Goal: Check status: Check status

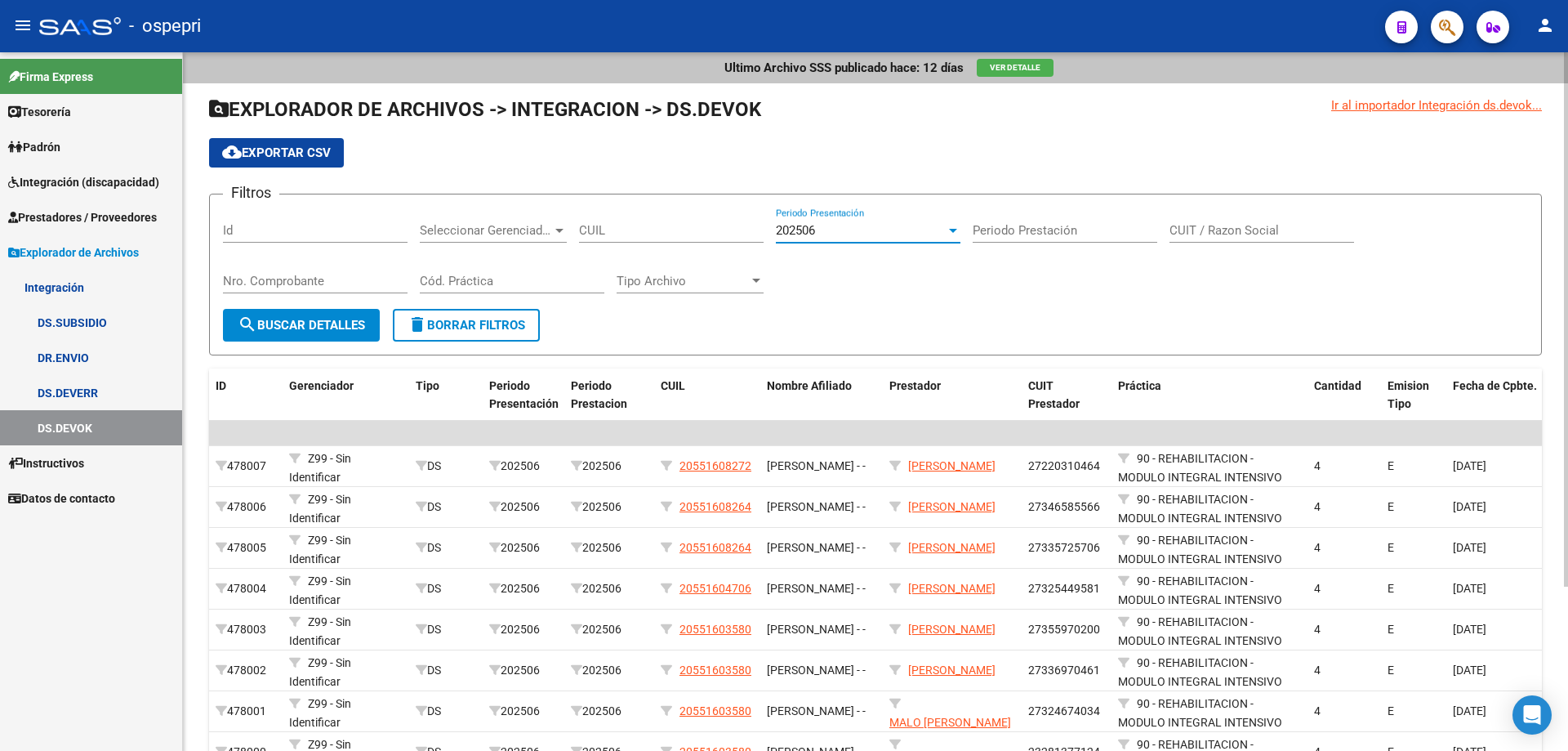
click at [950, 230] on div at bounding box center [953, 231] width 8 height 4
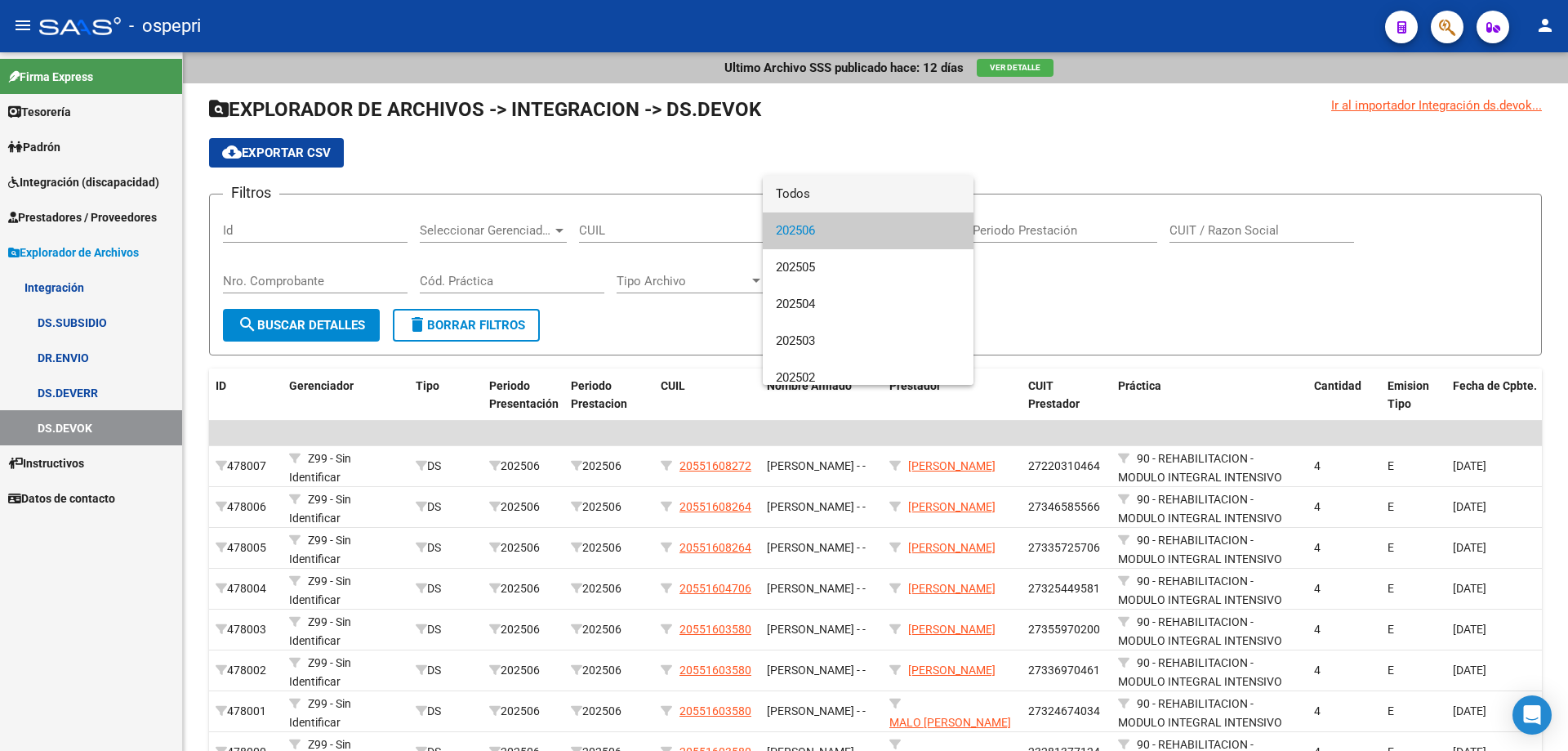
click at [876, 185] on span "Todos" at bounding box center [868, 193] width 184 height 36
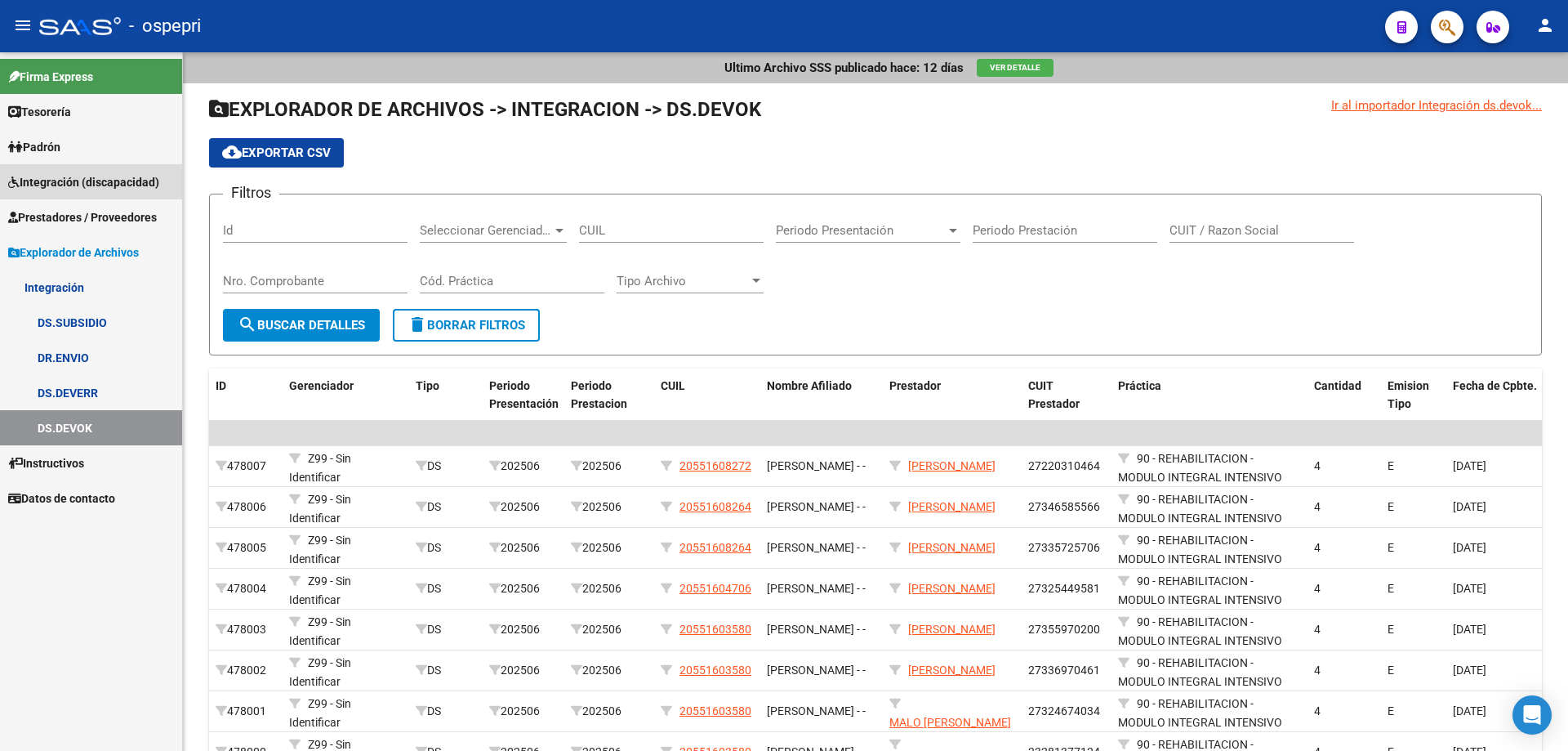
click at [53, 181] on span "Integración (discapacidad)" at bounding box center [83, 182] width 151 height 18
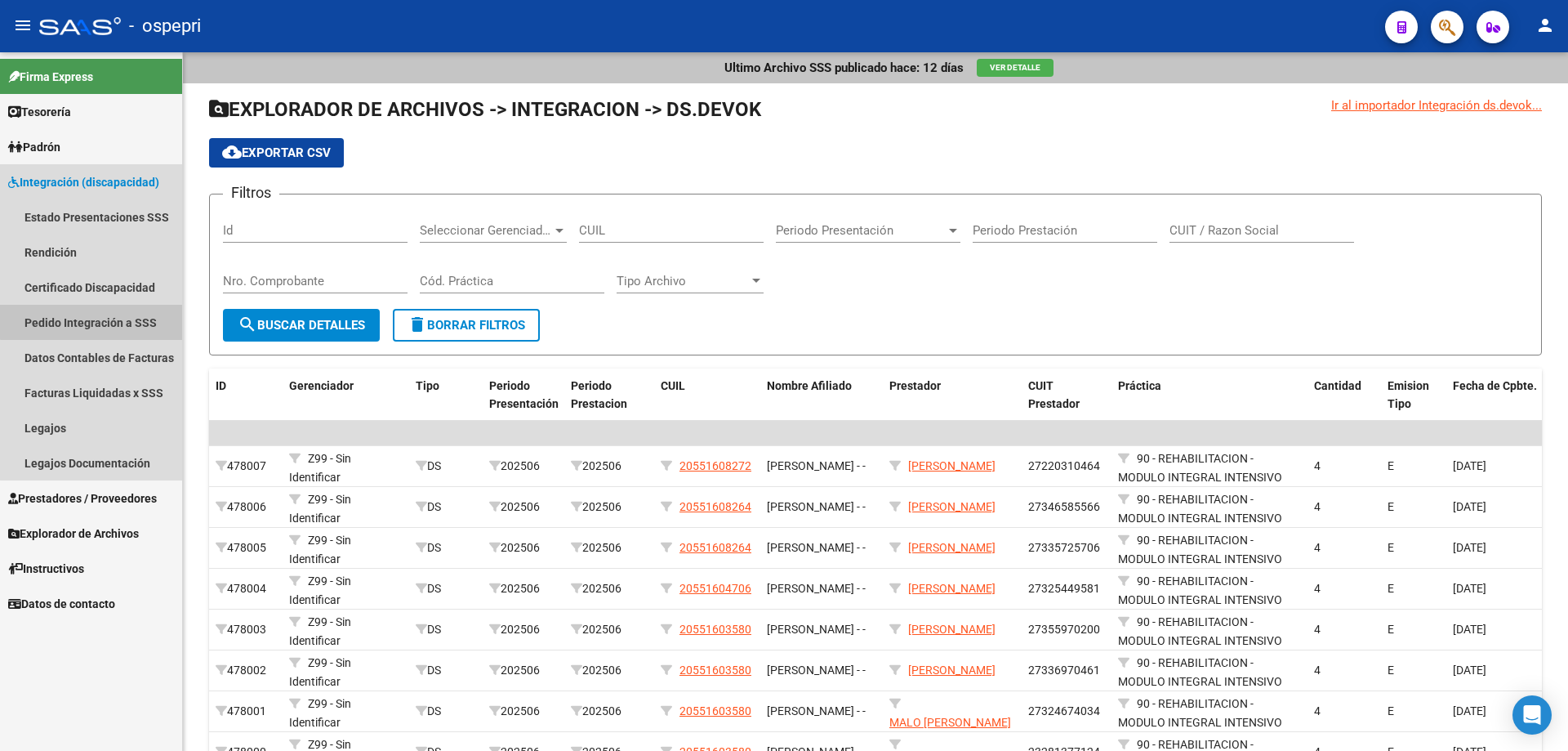
click at [98, 313] on link "Pedido Integración a SSS" at bounding box center [91, 322] width 182 height 35
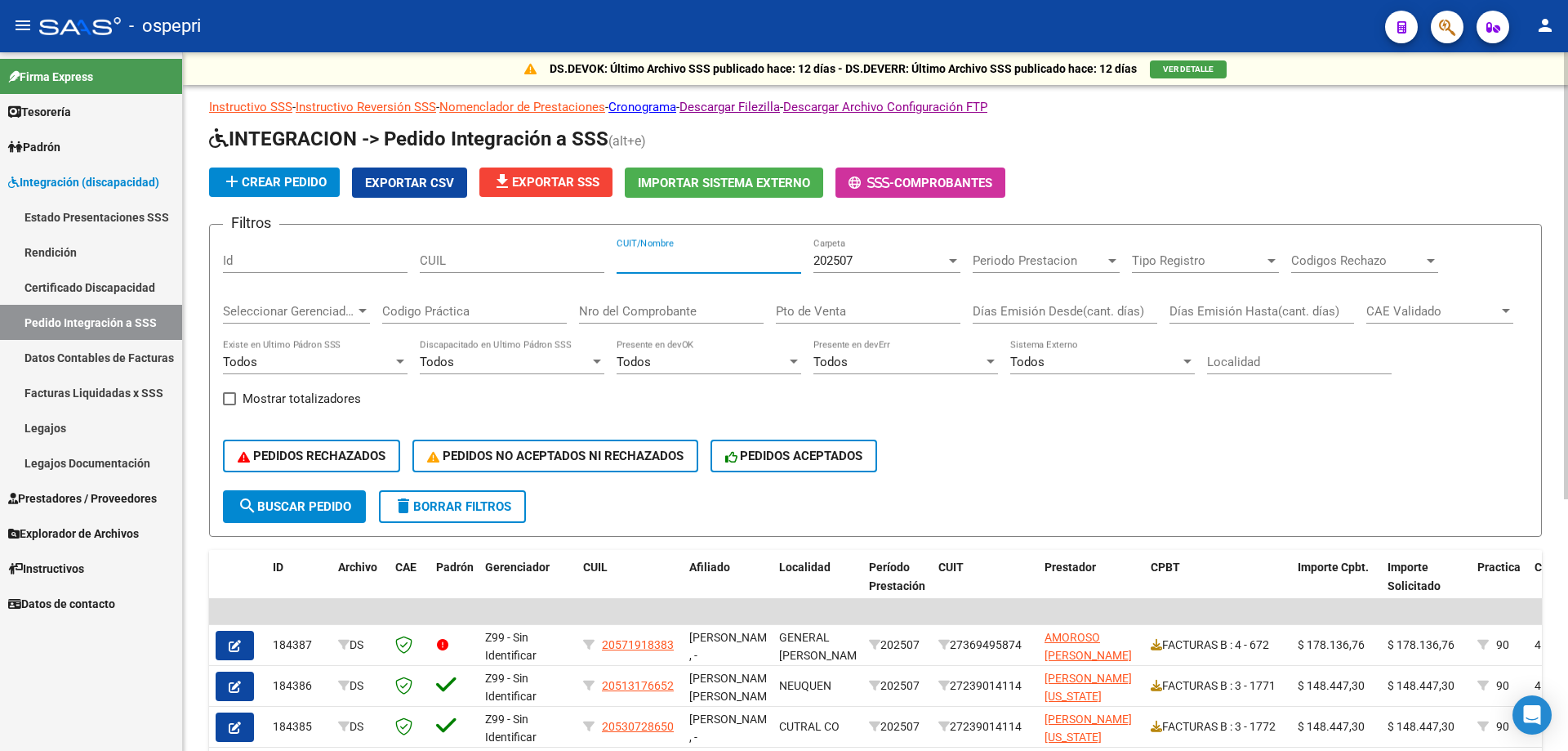
click at [647, 262] on input "CUIT/Nombre" at bounding box center [708, 260] width 184 height 15
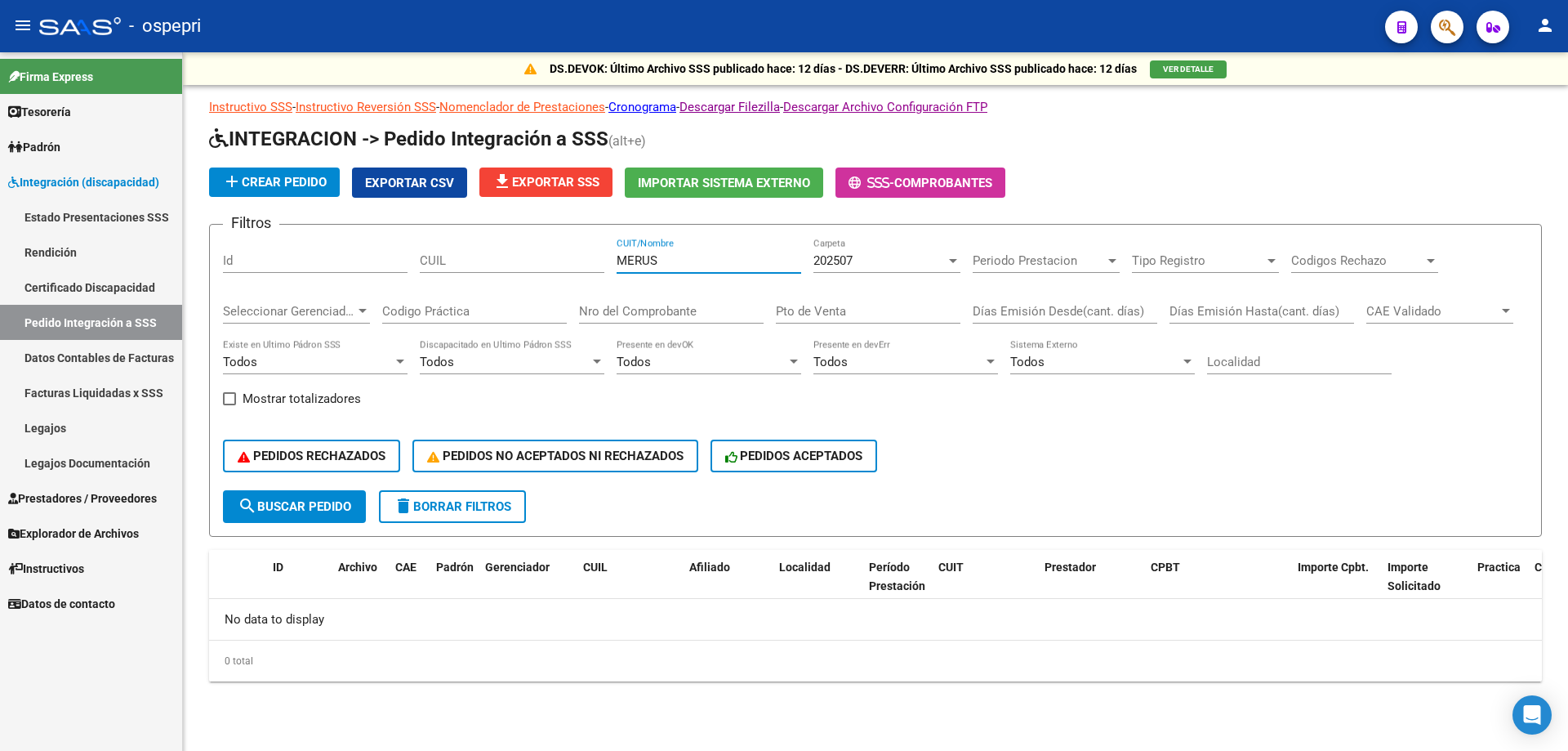
type input "MERUS"
click at [954, 261] on div at bounding box center [953, 261] width 8 height 4
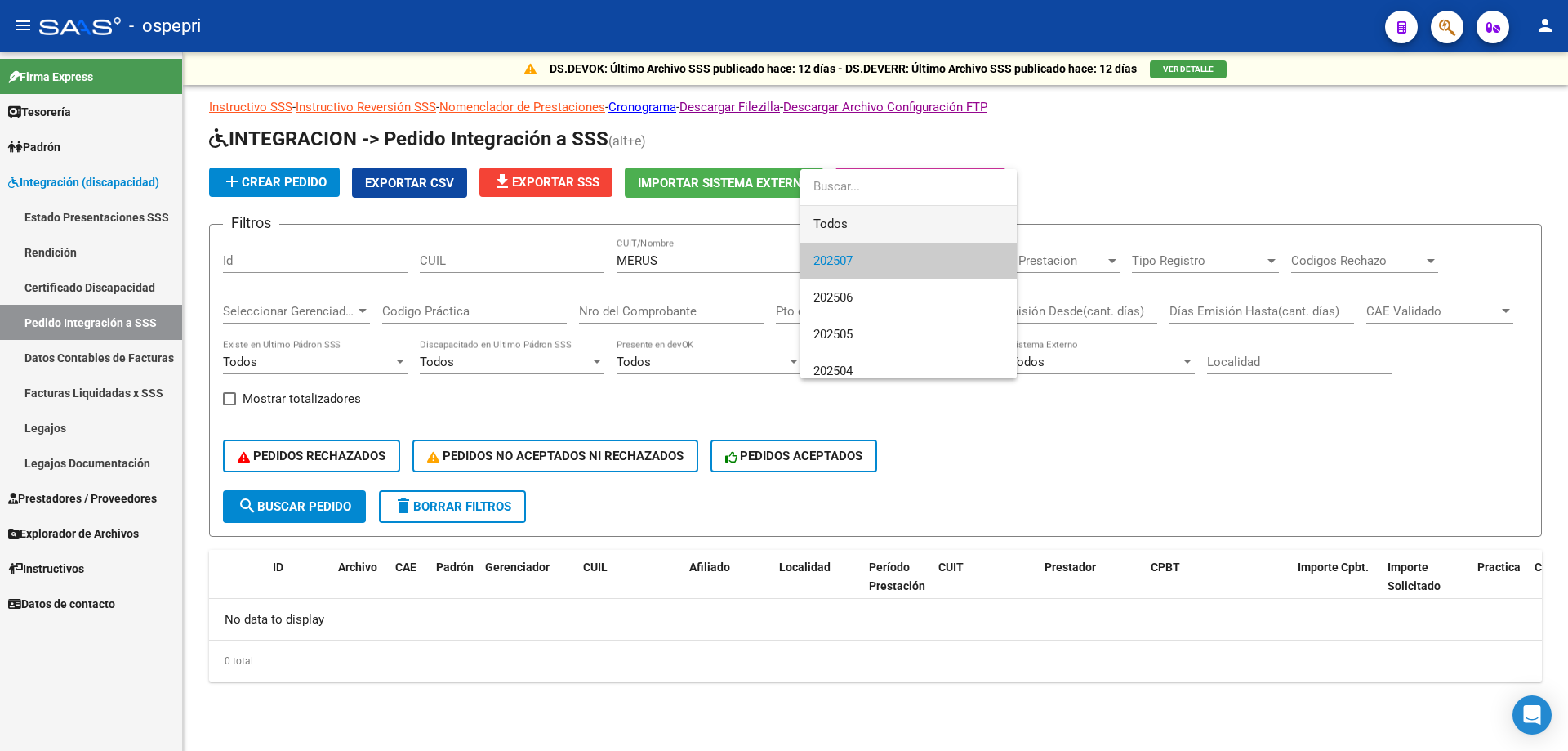
click at [911, 223] on span "Todos" at bounding box center [908, 224] width 190 height 36
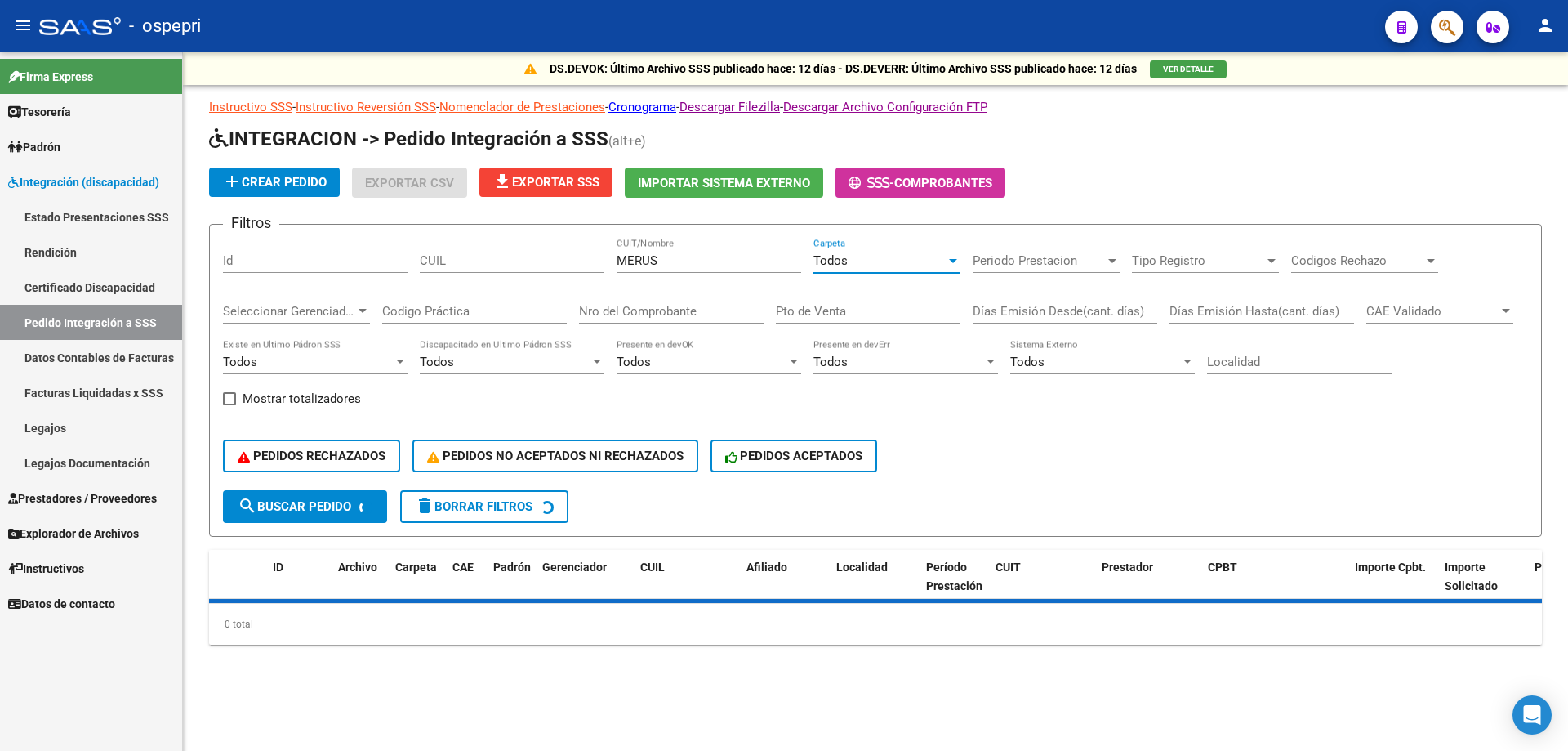
click at [676, 261] on input "MERUS" at bounding box center [708, 260] width 184 height 15
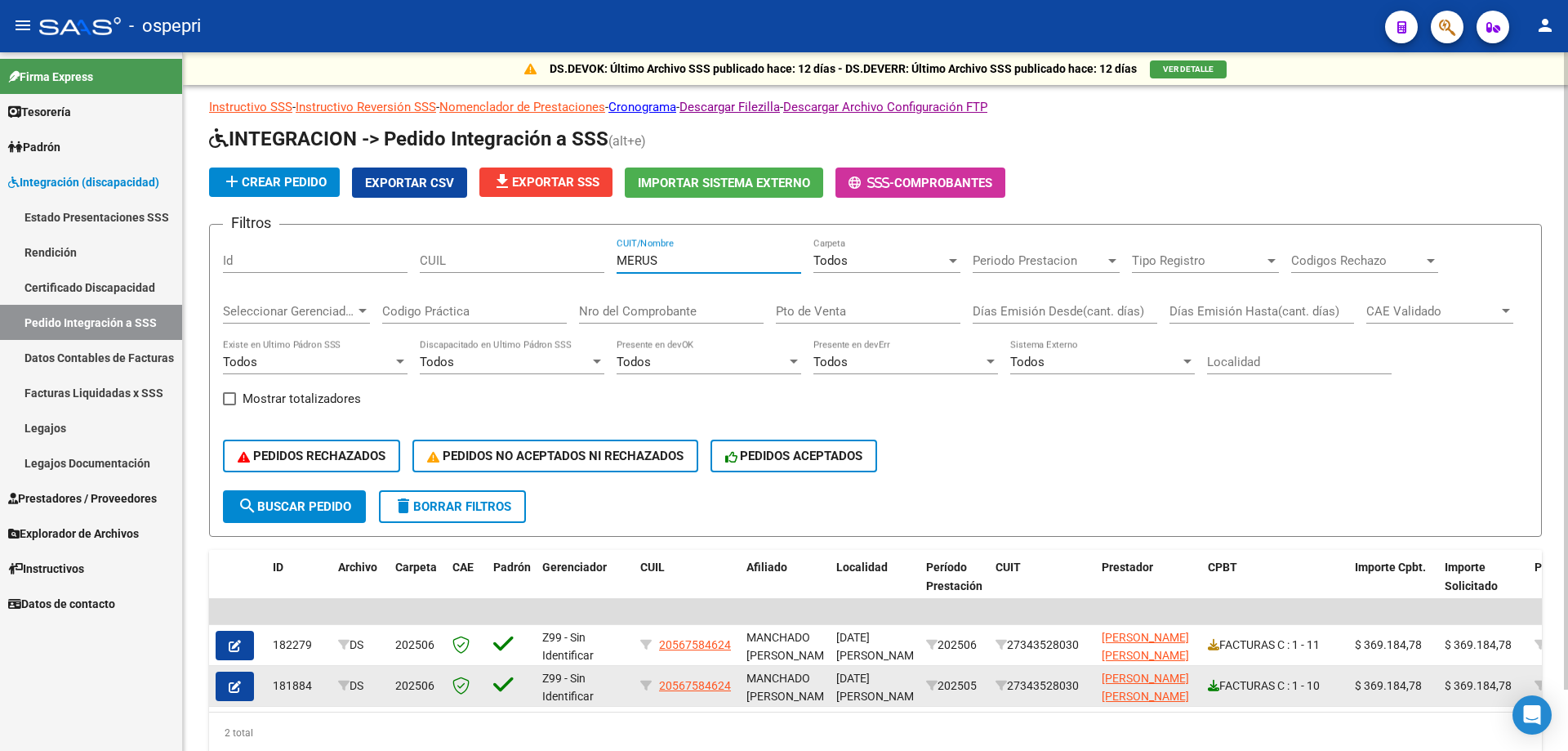
click at [1212, 688] on icon at bounding box center [1213, 686] width 12 height 12
